Goal: Task Accomplishment & Management: Use online tool/utility

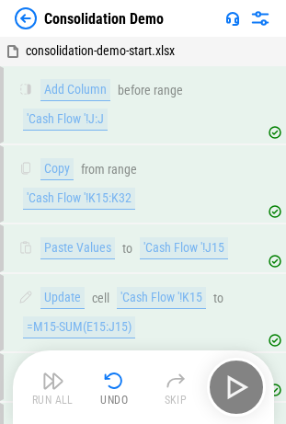
scroll to position [4558, 0]
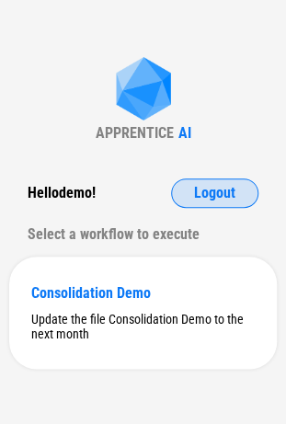
click at [211, 198] on span "Logout" at bounding box center [214, 193] width 41 height 15
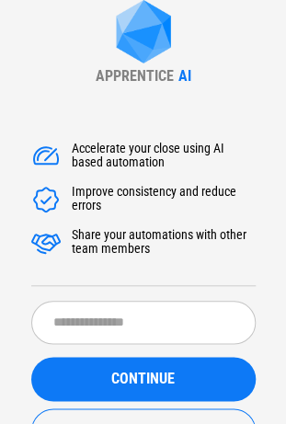
click at [211, 198] on div "Improve consistency and reduce errors" at bounding box center [164, 199] width 184 height 29
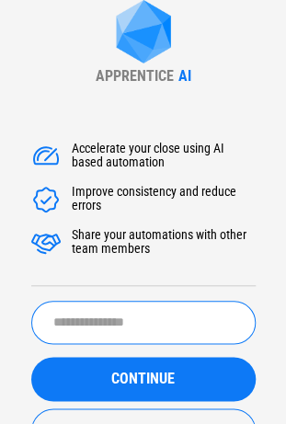
click at [153, 308] on input "text" at bounding box center [143, 322] width 225 height 43
type input "**********"
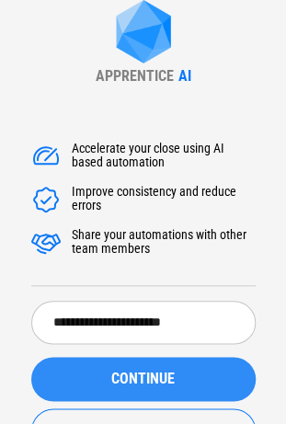
click at [109, 379] on div "CONTINUE" at bounding box center [143, 379] width 180 height 15
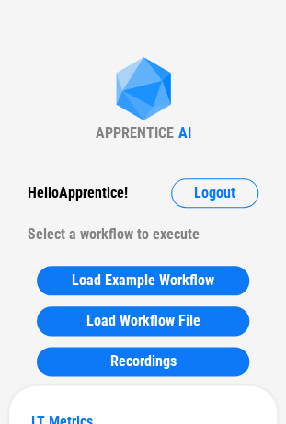
click at [116, 190] on div "Hello Apprentice !" at bounding box center [78, 193] width 100 height 29
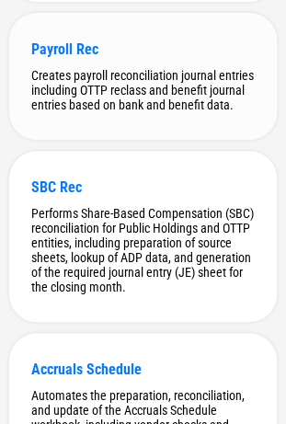
scroll to position [1610, 0]
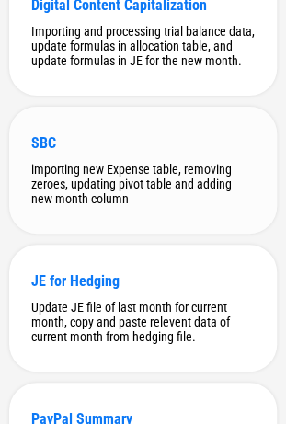
click at [125, 206] on div "importing new Expense table, removing zeroes, updating pivot table and adding n…" at bounding box center [143, 184] width 224 height 44
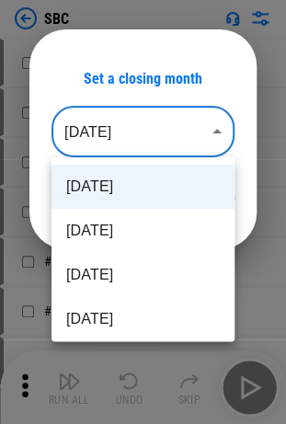
click at [145, 134] on body "SBC # 19 Import Sheet pending... # 20 Rename Sheet pending... # 23 Add Sheet pe…" at bounding box center [143, 212] width 286 height 424
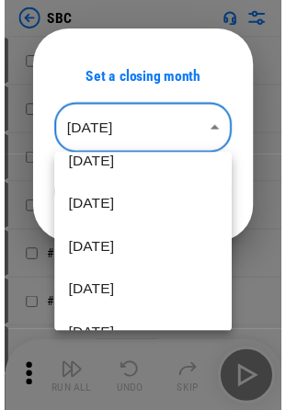
scroll to position [114, 0]
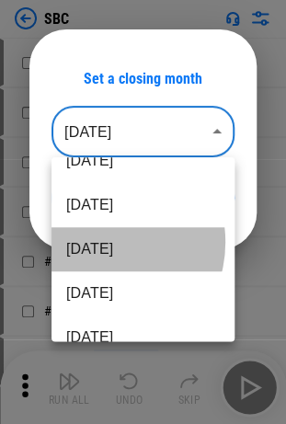
click at [98, 242] on li "Apr 2025" at bounding box center [143, 249] width 183 height 44
type input "********"
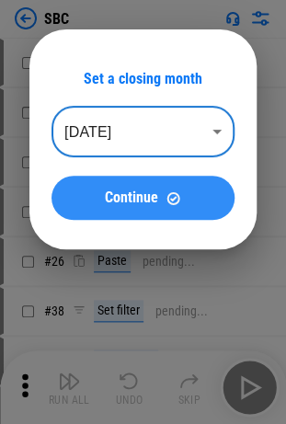
click at [144, 204] on span "Continue" at bounding box center [131, 198] width 53 height 15
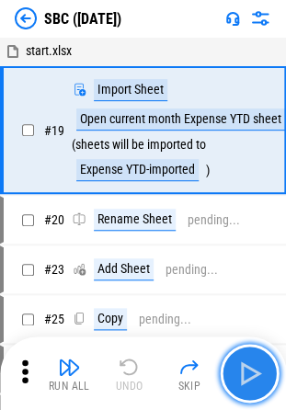
click at [247, 373] on img "button" at bounding box center [249, 373] width 29 height 29
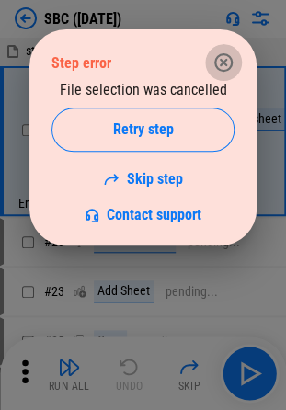
click at [216, 60] on icon "button" at bounding box center [224, 63] width 22 height 22
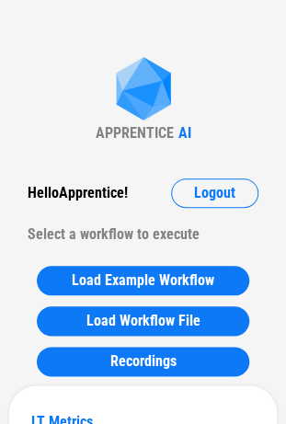
click at [101, 98] on div "APPRENTICE AI" at bounding box center [144, 99] width 96 height 85
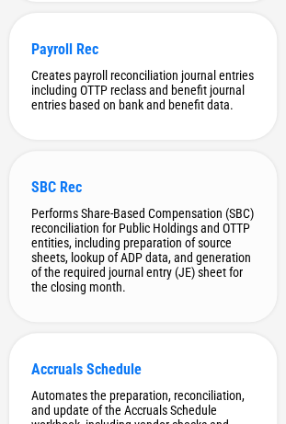
click at [68, 224] on div "SBC Rec Performs Share-Based Compensation (SBC) reconciliation for Public Holdi…" at bounding box center [143, 236] width 268 height 171
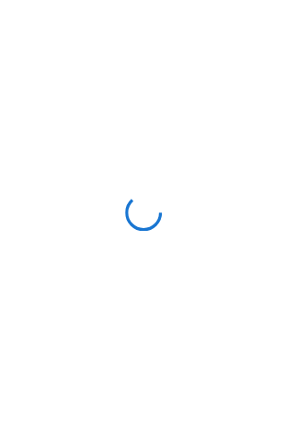
scroll to position [0, 0]
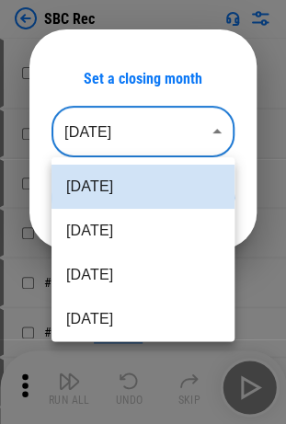
click at [140, 109] on body "SBC Rec # 9 Move Or Copy Sheet pending... # 11 Close Workbook pending... # 19 A…" at bounding box center [143, 212] width 286 height 424
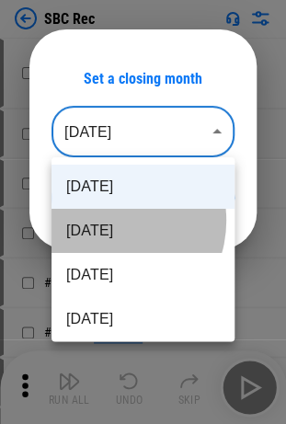
click at [110, 221] on li "[DATE]" at bounding box center [143, 231] width 183 height 44
type input "********"
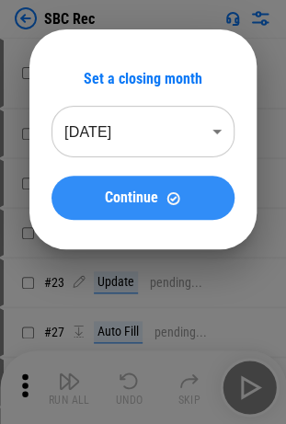
click at [138, 187] on button "Continue" at bounding box center [143, 198] width 183 height 44
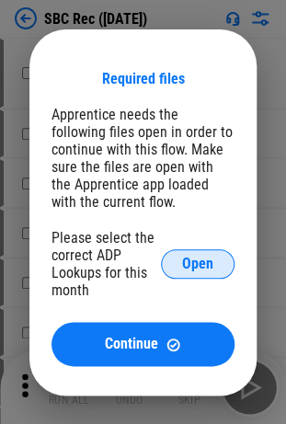
click at [191, 256] on button "Open" at bounding box center [198, 263] width 74 height 29
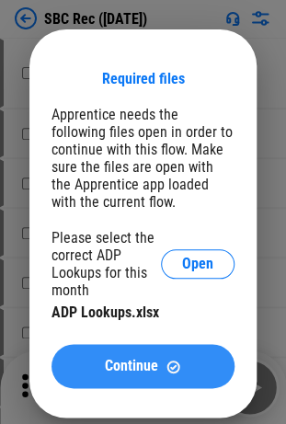
click at [121, 364] on span "Continue" at bounding box center [131, 366] width 53 height 15
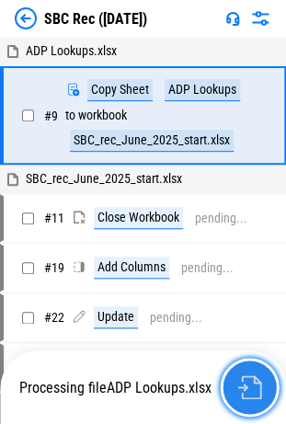
click at [250, 387] on img "button" at bounding box center [249, 388] width 24 height 24
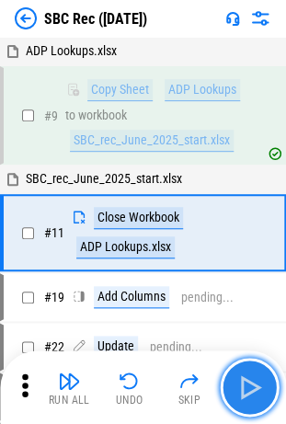
click at [250, 387] on img "button" at bounding box center [249, 387] width 29 height 29
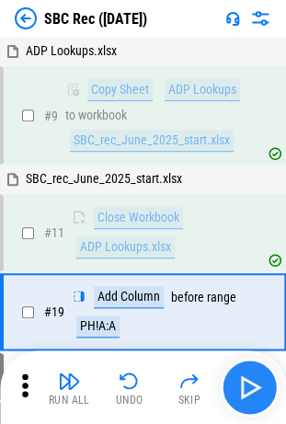
scroll to position [98, 0]
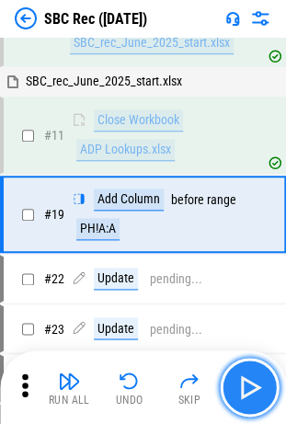
click at [250, 387] on img "button" at bounding box center [249, 387] width 29 height 29
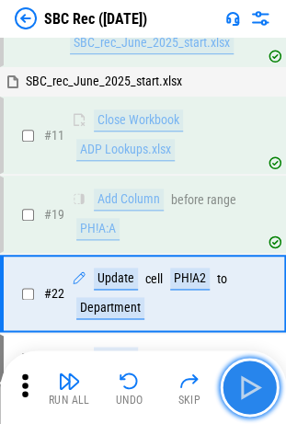
click at [250, 387] on img "button" at bounding box center [249, 387] width 29 height 29
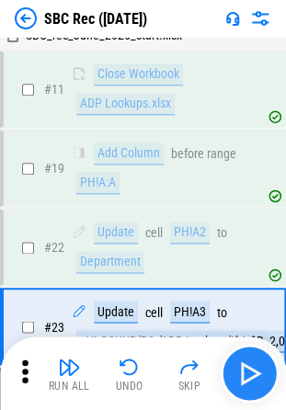
scroll to position [262, 0]
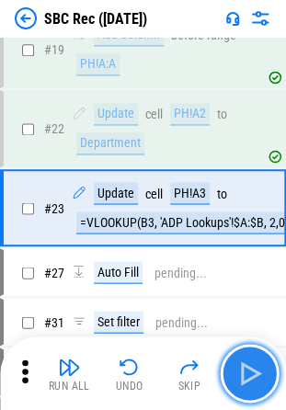
click at [250, 387] on img "button" at bounding box center [249, 373] width 29 height 29
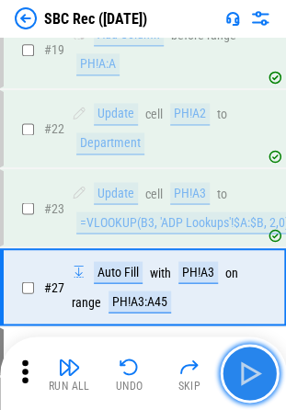
click at [250, 387] on img "button" at bounding box center [249, 373] width 29 height 29
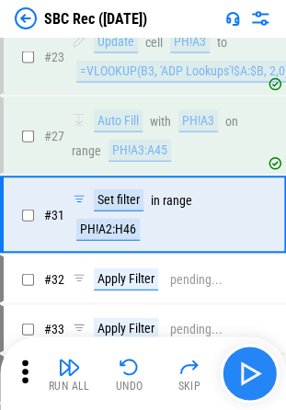
scroll to position [420, 0]
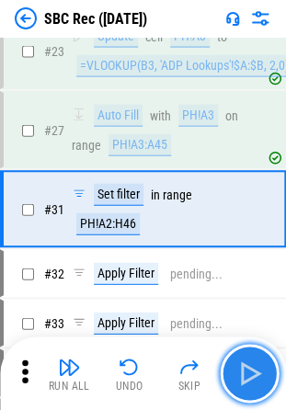
click at [250, 387] on img "button" at bounding box center [249, 373] width 29 height 29
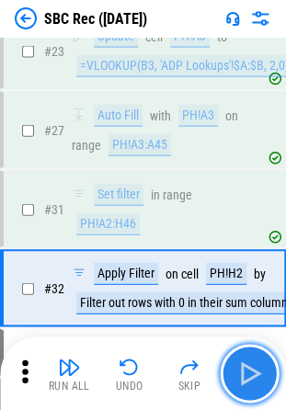
click at [250, 387] on img "button" at bounding box center [249, 373] width 29 height 29
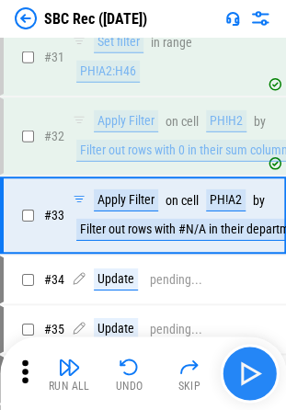
scroll to position [576, 0]
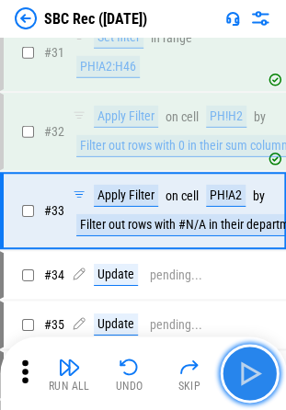
click at [250, 387] on img "button" at bounding box center [249, 373] width 29 height 29
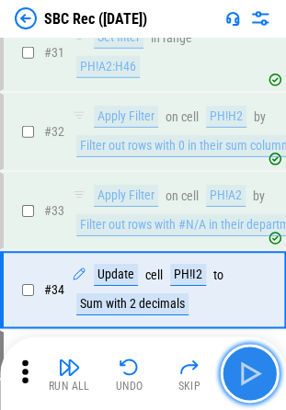
click at [250, 387] on img "button" at bounding box center [249, 373] width 29 height 29
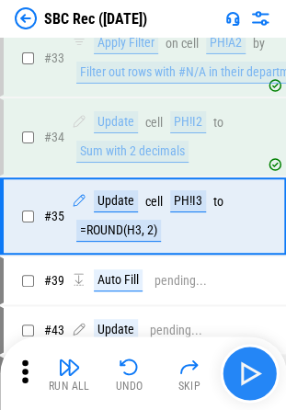
scroll to position [734, 0]
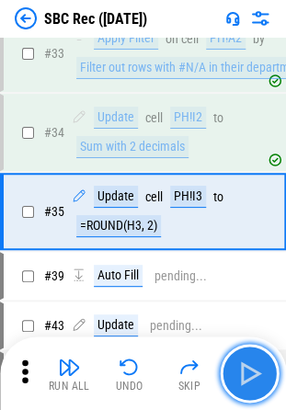
click at [250, 387] on img "button" at bounding box center [249, 373] width 29 height 29
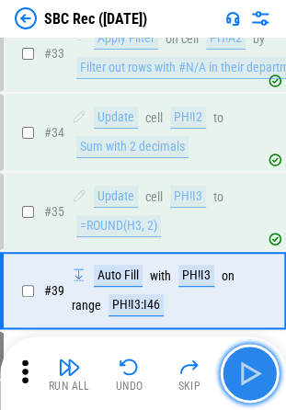
click at [250, 387] on img "button" at bounding box center [249, 373] width 29 height 29
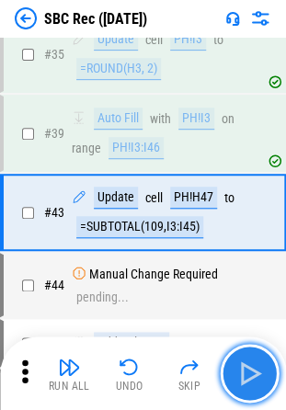
click at [250, 387] on img "button" at bounding box center [249, 373] width 29 height 29
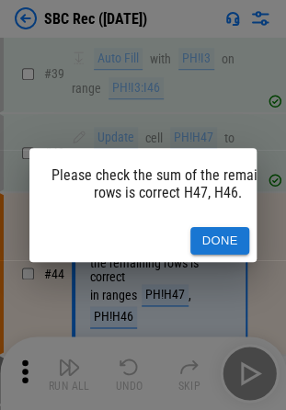
scroll to position [1011, 0]
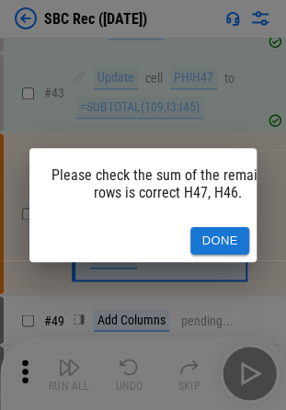
click at [250, 387] on div "Please check the sum of the remaining rows is correct H47, H46. Done" at bounding box center [143, 205] width 286 height 410
click at [228, 220] on div "Done" at bounding box center [142, 241] width 227 height 43
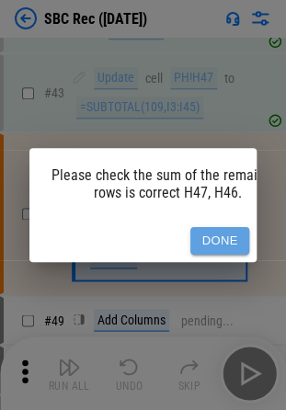
click at [231, 237] on button "Done" at bounding box center [220, 241] width 59 height 29
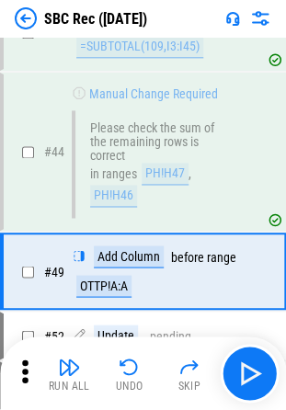
scroll to position [1128, 0]
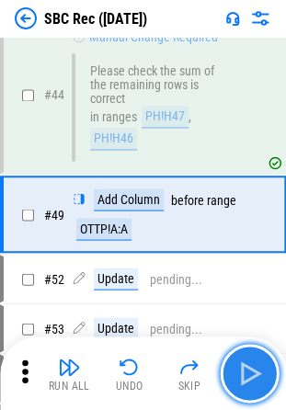
click at [241, 379] on img "button" at bounding box center [249, 373] width 29 height 29
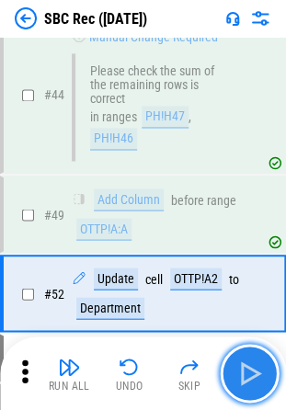
click at [241, 379] on img "button" at bounding box center [249, 373] width 29 height 29
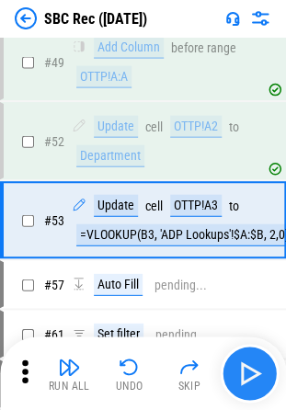
scroll to position [1286, 0]
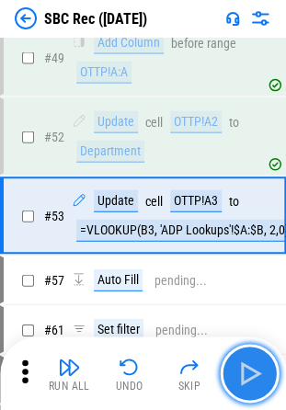
click at [241, 379] on img "button" at bounding box center [249, 373] width 29 height 29
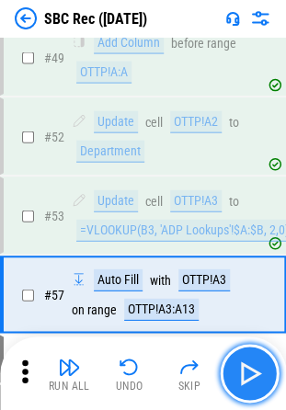
click at [241, 379] on img "button" at bounding box center [249, 373] width 29 height 29
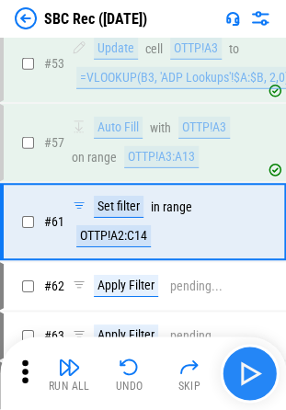
scroll to position [1443, 0]
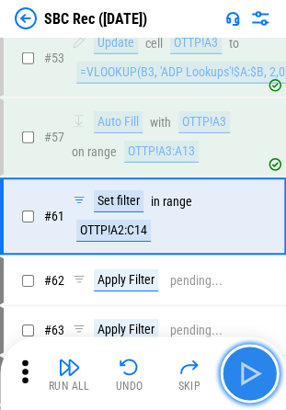
click at [241, 379] on img "button" at bounding box center [249, 373] width 29 height 29
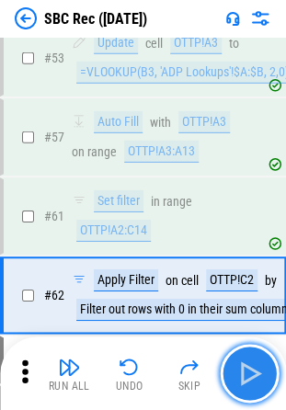
click at [241, 379] on img "button" at bounding box center [249, 373] width 29 height 29
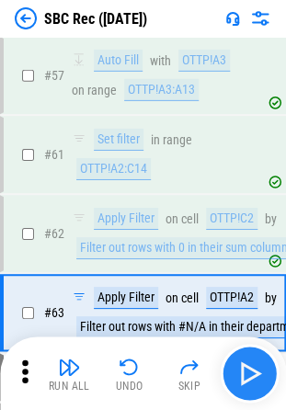
scroll to position [1600, 0]
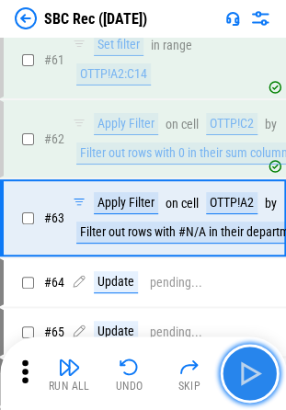
click at [241, 379] on img "button" at bounding box center [249, 373] width 29 height 29
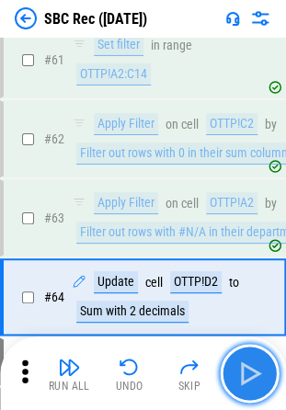
click at [241, 379] on img "button" at bounding box center [249, 373] width 29 height 29
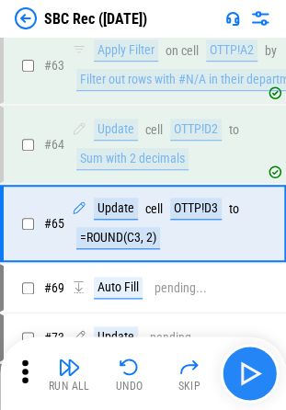
scroll to position [1757, 0]
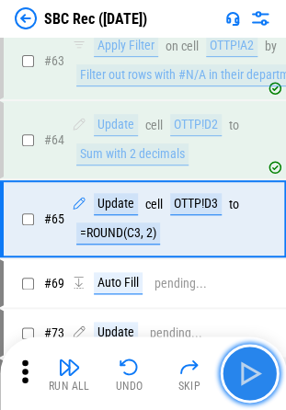
click at [241, 379] on img "button" at bounding box center [249, 373] width 29 height 29
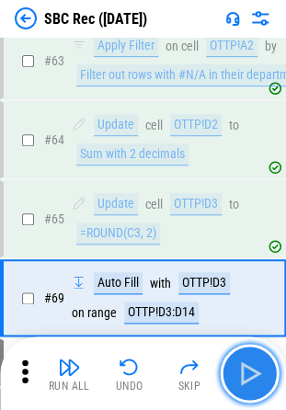
click at [241, 379] on img "button" at bounding box center [249, 373] width 29 height 29
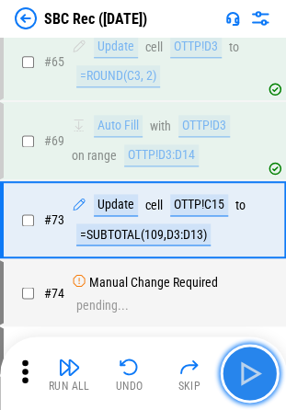
click at [241, 379] on img "button" at bounding box center [249, 373] width 29 height 29
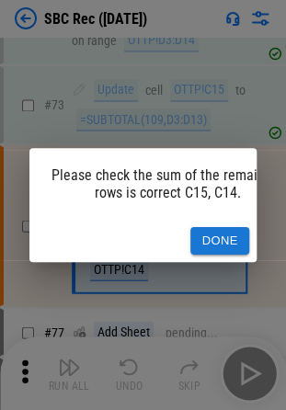
scroll to position [2034, 0]
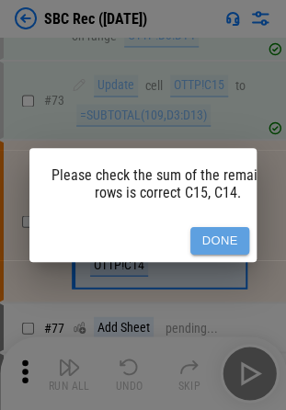
click at [221, 237] on button "Done" at bounding box center [220, 241] width 59 height 29
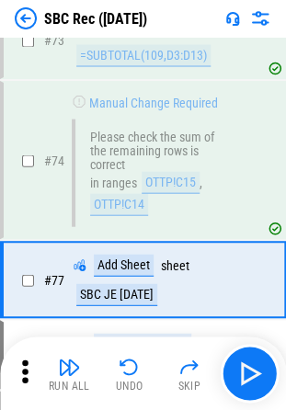
scroll to position [2152, 0]
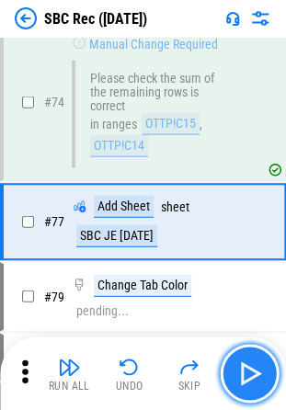
click at [252, 358] on button "button" at bounding box center [249, 373] width 59 height 59
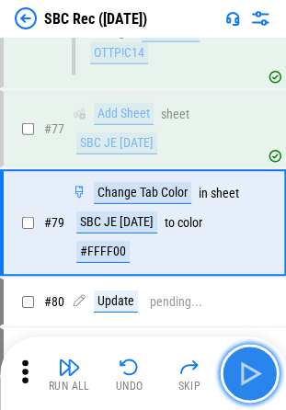
click at [252, 358] on button "button" at bounding box center [249, 373] width 59 height 59
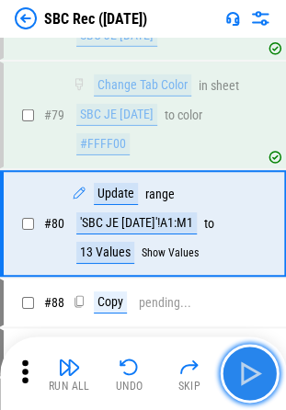
click at [252, 358] on button "button" at bounding box center [249, 373] width 59 height 59
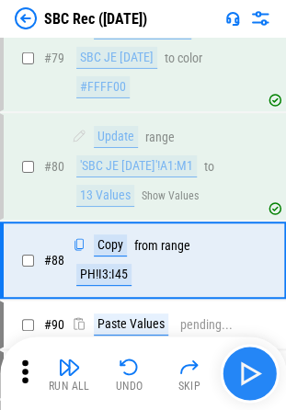
scroll to position [2446, 0]
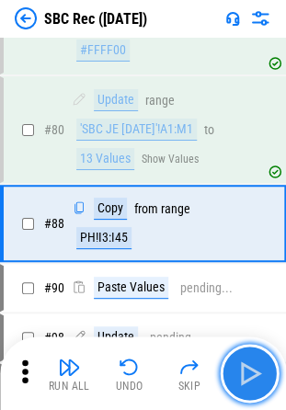
click at [252, 358] on button "button" at bounding box center [249, 373] width 59 height 59
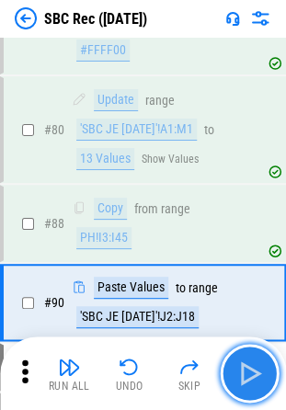
click at [252, 358] on button "button" at bounding box center [249, 373] width 59 height 59
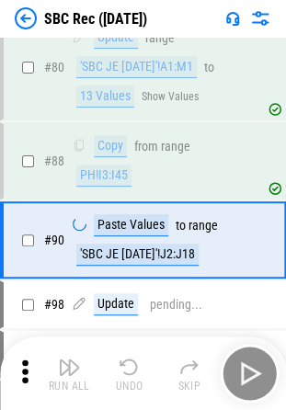
click at [252, 358] on div "Run All Undo Skip" at bounding box center [145, 373] width 268 height 59
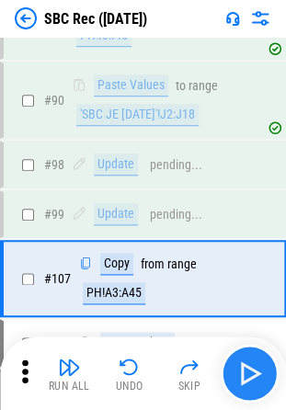
scroll to position [2702, 0]
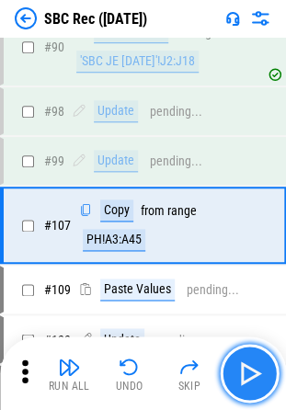
click at [252, 358] on button "button" at bounding box center [249, 373] width 59 height 59
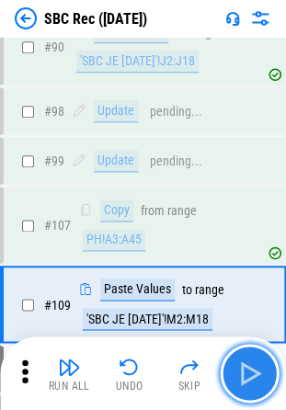
click at [252, 358] on button "button" at bounding box center [249, 373] width 59 height 59
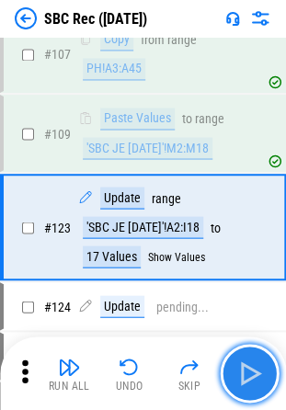
click at [252, 358] on button "button" at bounding box center [249, 373] width 59 height 59
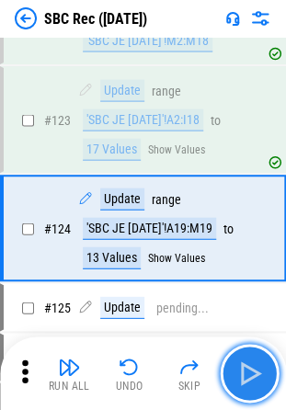
click at [252, 358] on button "button" at bounding box center [249, 373] width 59 height 59
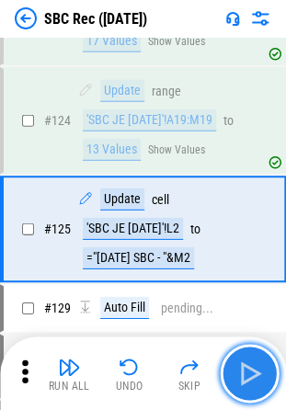
click at [252, 358] on button "button" at bounding box center [249, 373] width 59 height 59
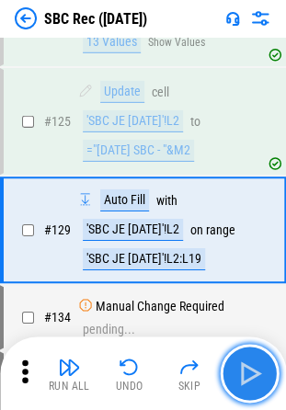
click at [252, 358] on button "button" at bounding box center [249, 373] width 59 height 59
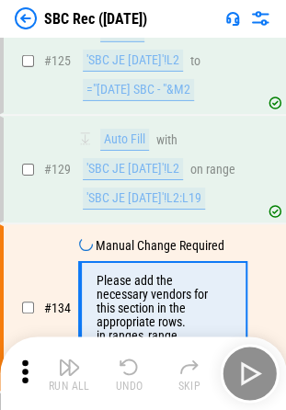
scroll to position [3327, 0]
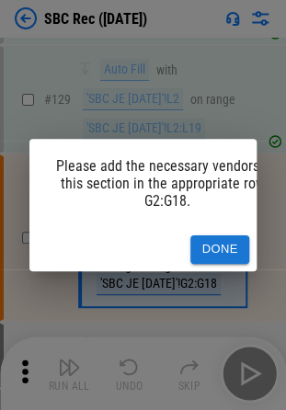
click at [252, 358] on div "Please add the necessary vendors for this section in the appropriate rows. G2:G…" at bounding box center [143, 205] width 286 height 410
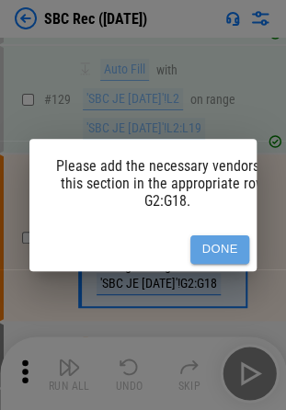
click at [222, 239] on button "Done" at bounding box center [220, 250] width 59 height 29
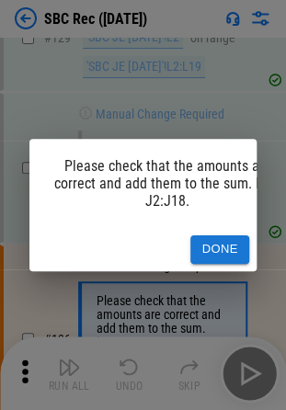
scroll to position [3496, 0]
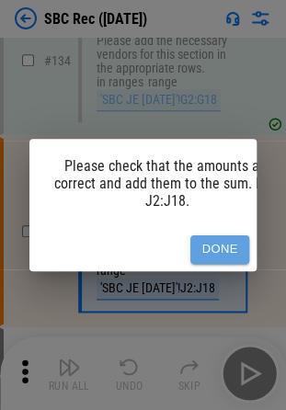
click at [210, 236] on button "Done" at bounding box center [220, 250] width 59 height 29
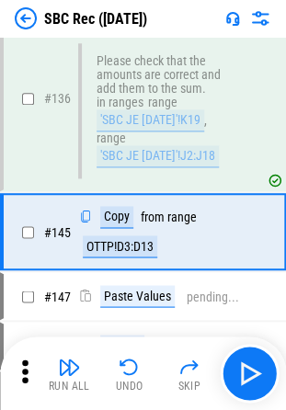
scroll to position [3628, 0]
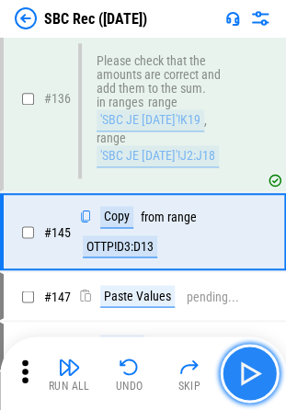
click at [243, 360] on img "button" at bounding box center [249, 373] width 29 height 29
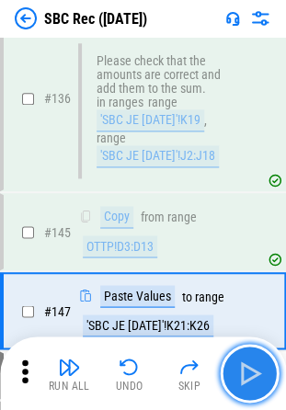
click at [243, 360] on img "button" at bounding box center [249, 373] width 29 height 29
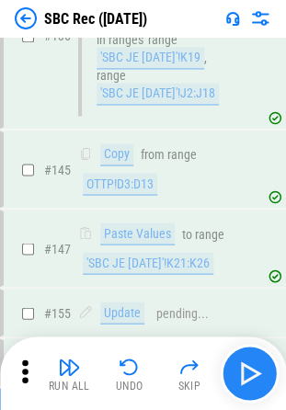
scroll to position [3884, 0]
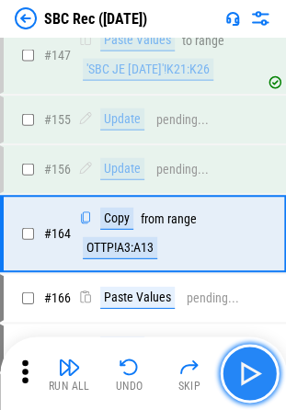
click at [243, 360] on img "button" at bounding box center [249, 373] width 29 height 29
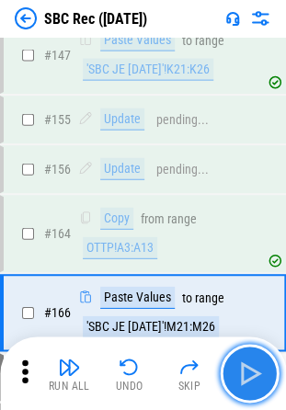
click at [243, 360] on img "button" at bounding box center [249, 373] width 29 height 29
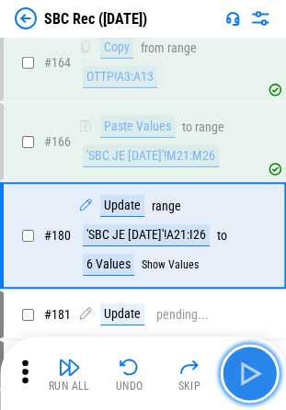
click at [243, 360] on img "button" at bounding box center [249, 373] width 29 height 29
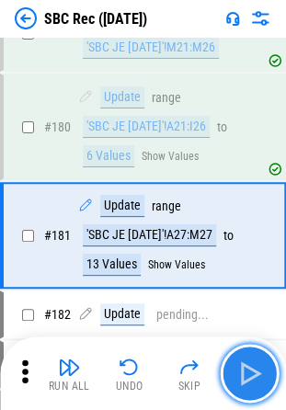
click at [243, 360] on img "button" at bounding box center [249, 373] width 29 height 29
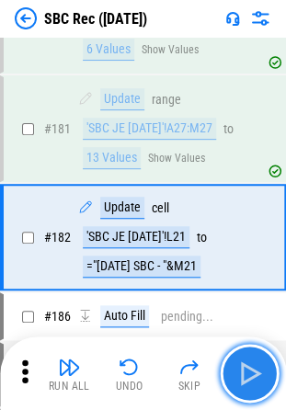
click at [243, 360] on img "button" at bounding box center [249, 373] width 29 height 29
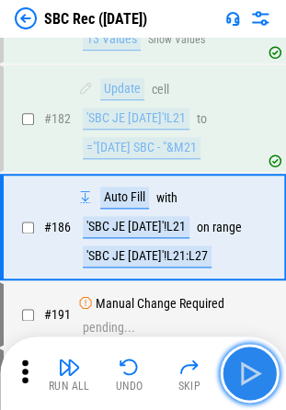
click at [243, 360] on img "button" at bounding box center [249, 373] width 29 height 29
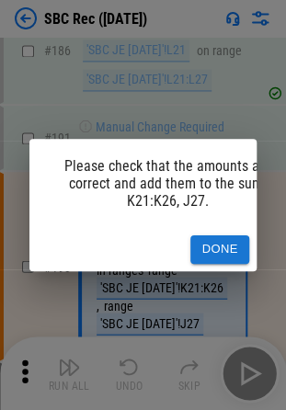
scroll to position [4615, 0]
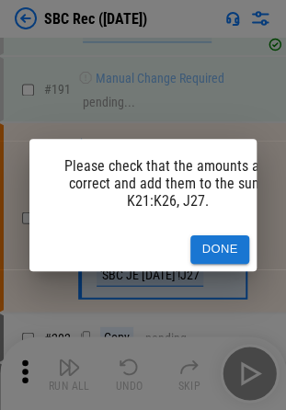
click at [243, 360] on div "Please check that the amounts are correct and add them to the sum. K21:K26, J27…" at bounding box center [143, 205] width 286 height 410
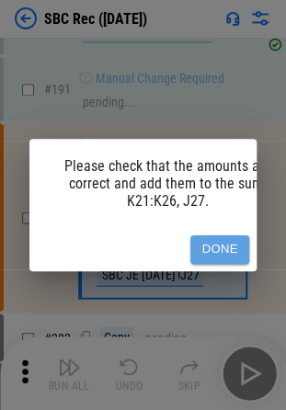
click at [220, 248] on button "Done" at bounding box center [220, 250] width 59 height 29
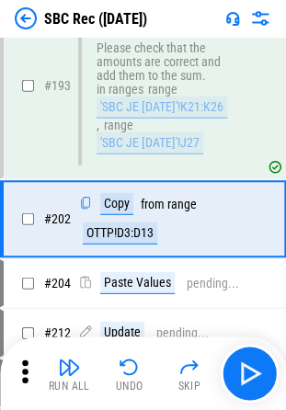
scroll to position [4746, 0]
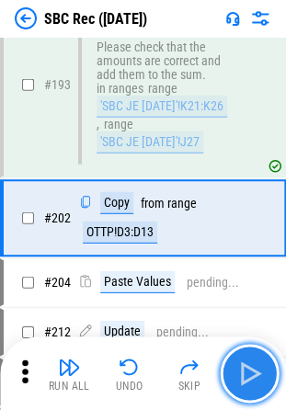
click at [237, 376] on img "button" at bounding box center [249, 373] width 29 height 29
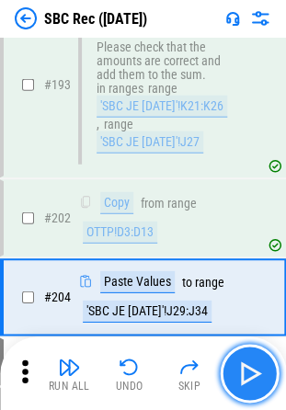
click at [237, 376] on img "button" at bounding box center [249, 373] width 29 height 29
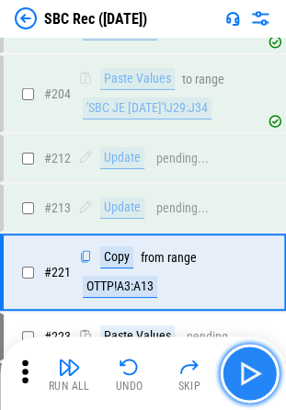
scroll to position [5002, 0]
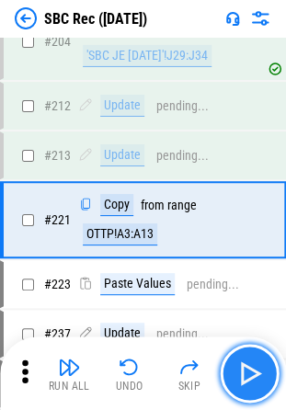
click at [237, 376] on img "button" at bounding box center [249, 373] width 29 height 29
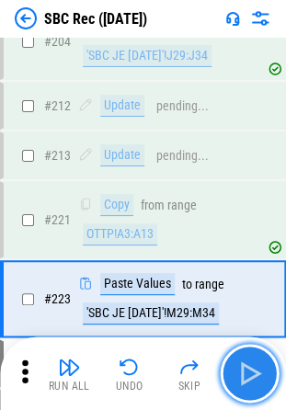
click at [237, 376] on img "button" at bounding box center [249, 373] width 29 height 29
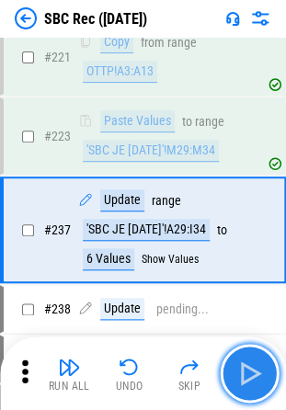
click at [237, 376] on img "button" at bounding box center [249, 373] width 29 height 29
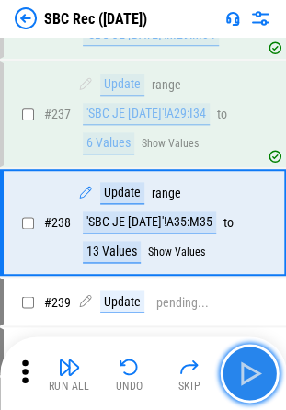
click at [237, 376] on img "button" at bounding box center [249, 373] width 29 height 29
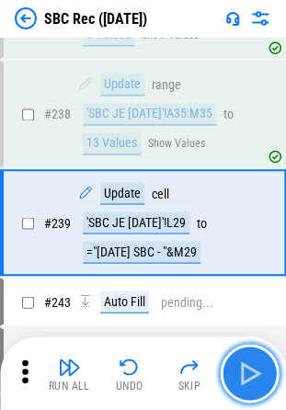
click at [237, 376] on img "button" at bounding box center [249, 373] width 29 height 29
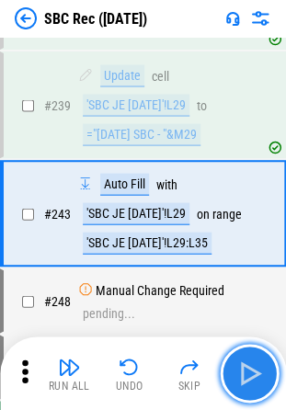
click at [237, 376] on img "button" at bounding box center [249, 373] width 29 height 29
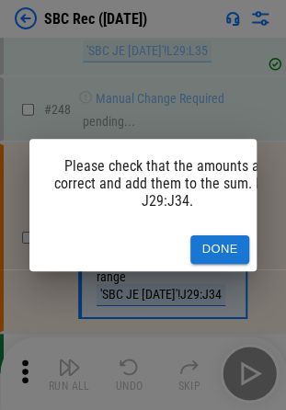
scroll to position [5733, 0]
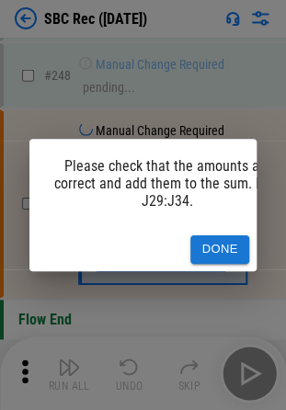
click at [237, 376] on div "Please check that the amounts are correct and add them to the sum. K35, J29:J34…" at bounding box center [143, 205] width 286 height 410
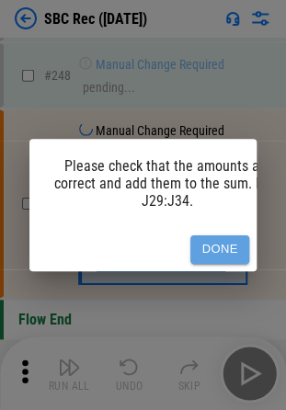
click at [221, 244] on button "Done" at bounding box center [220, 250] width 59 height 29
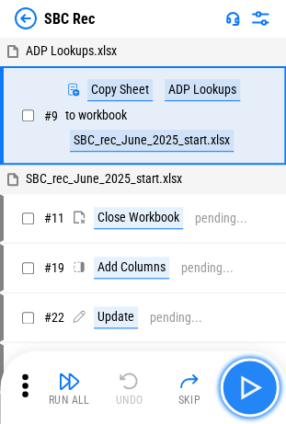
click at [250, 387] on img "button" at bounding box center [249, 387] width 29 height 29
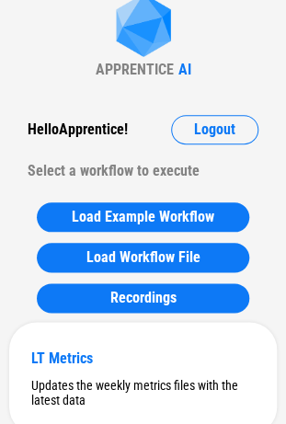
scroll to position [61, 0]
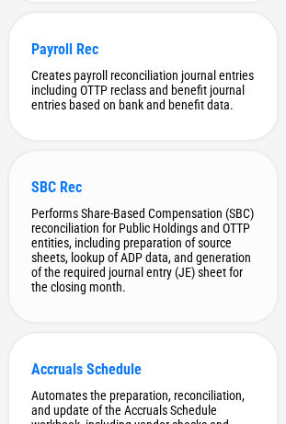
click at [98, 244] on div "Performs Share-Based Compensation (SBC) reconciliation for Public Holdings and …" at bounding box center [143, 250] width 224 height 88
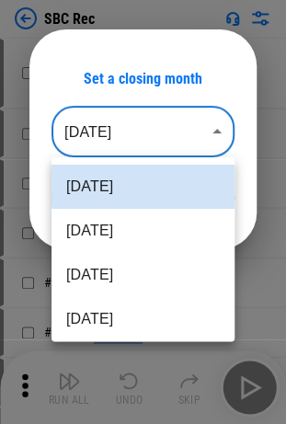
click at [173, 121] on body "SBC Rec # 9 Move Or Copy Sheet pending... # 11 Close Workbook pending... # 19 A…" at bounding box center [143, 212] width 286 height 424
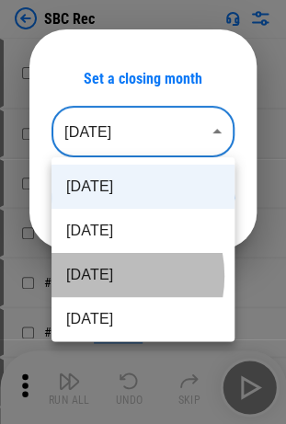
click at [99, 276] on li "Jun 2025" at bounding box center [143, 275] width 183 height 44
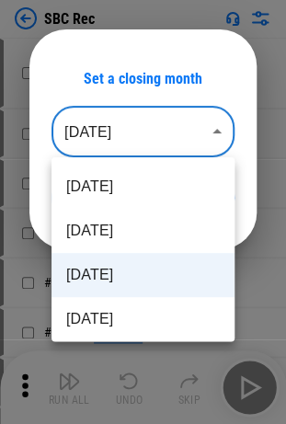
click at [158, 131] on body "SBC Rec # 9 Move Or Copy Sheet pending... # 11 Close Workbook pending... # 19 A…" at bounding box center [143, 212] width 286 height 424
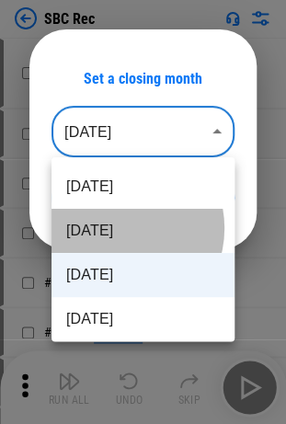
click at [116, 228] on li "Jul 2025" at bounding box center [143, 231] width 183 height 44
type input "********"
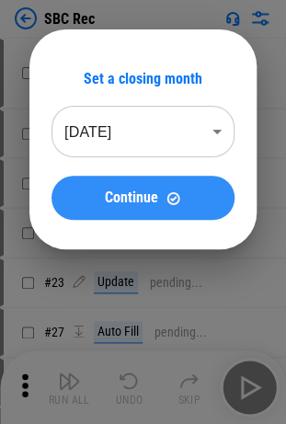
click at [142, 187] on button "Continue" at bounding box center [143, 198] width 183 height 44
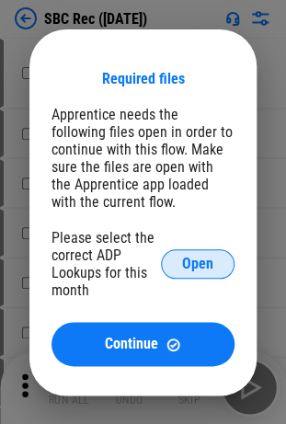
click at [180, 260] on button "Open" at bounding box center [198, 263] width 74 height 29
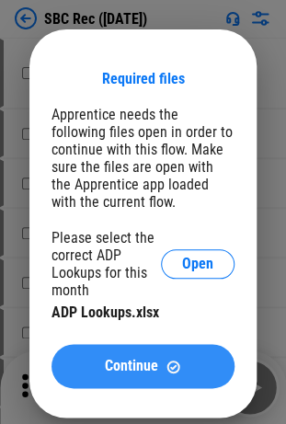
click at [138, 357] on button "Continue" at bounding box center [143, 366] width 183 height 44
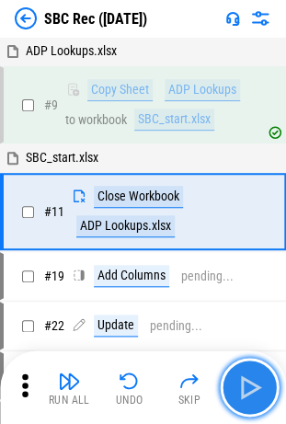
click at [243, 392] on img "button" at bounding box center [249, 387] width 29 height 29
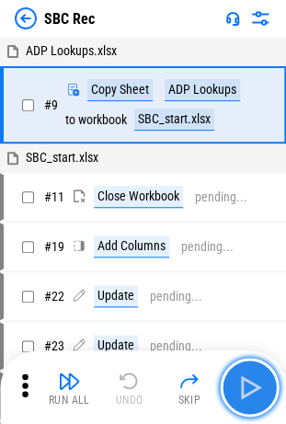
click at [243, 392] on img "button" at bounding box center [249, 387] width 29 height 29
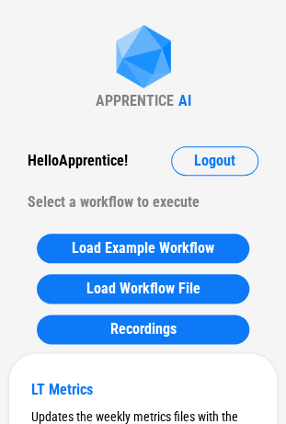
scroll to position [39, 0]
